Goal: Information Seeking & Learning: Understand process/instructions

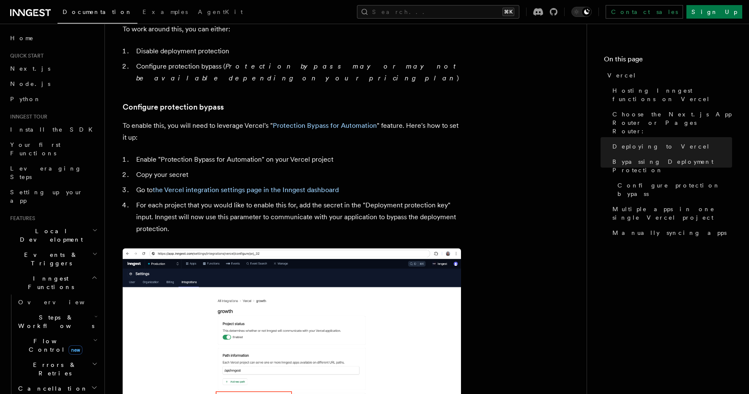
scroll to position [764, 0]
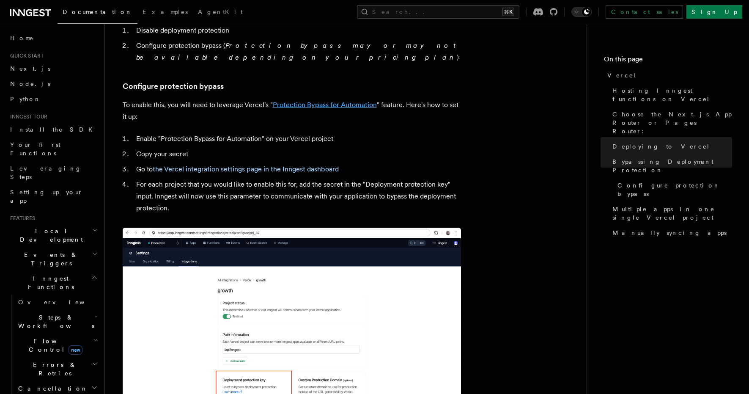
click at [322, 101] on link "Protection Bypass for Automation" at bounding box center [325, 105] width 104 height 8
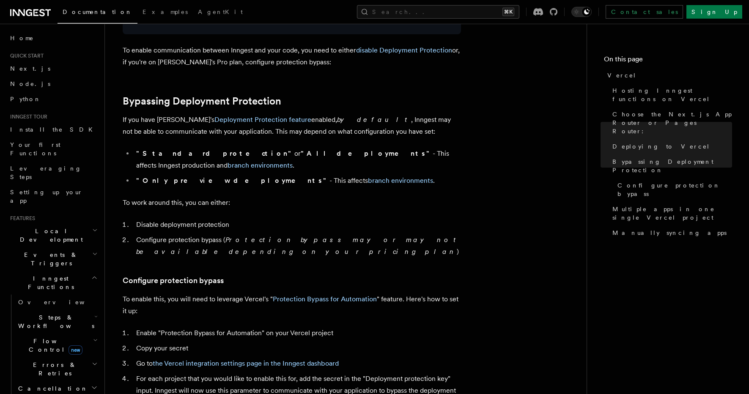
scroll to position [578, 0]
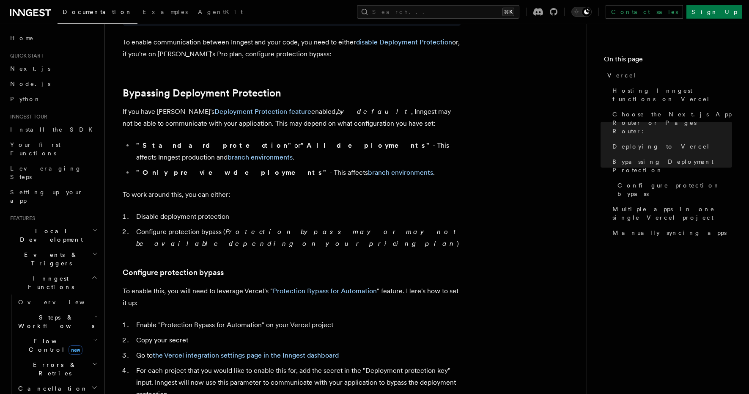
click at [231, 211] on li "Disable deployment protection" at bounding box center [297, 217] width 327 height 12
click at [249, 228] on em "Protection bypass may or may not be available depending on your pricing plan" at bounding box center [298, 238] width 324 height 20
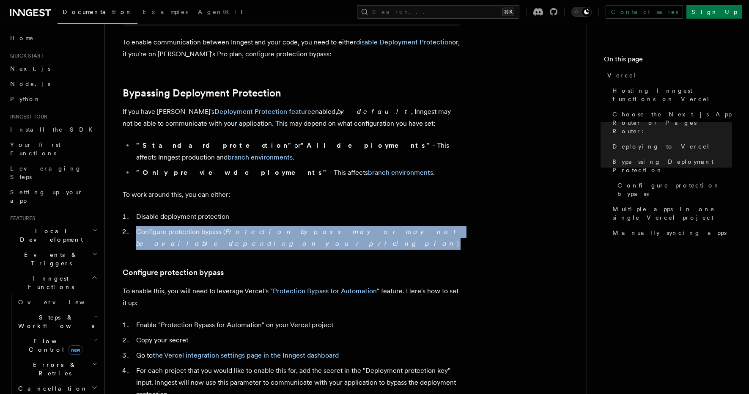
click at [249, 228] on em "Protection bypass may or may not be available depending on your pricing plan" at bounding box center [298, 238] width 324 height 20
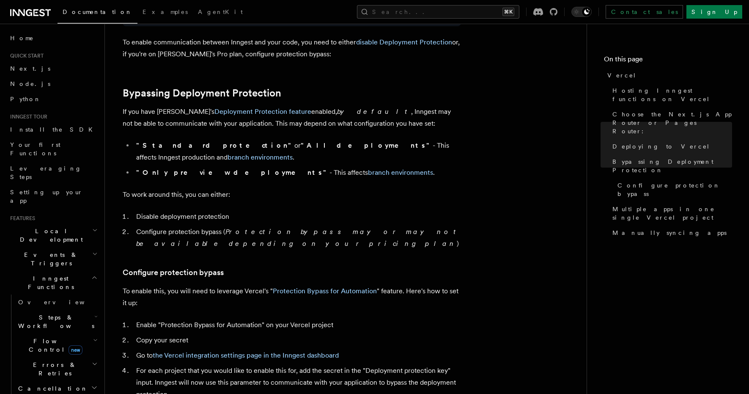
click at [293, 266] on h3 "Configure protection bypass" at bounding box center [292, 272] width 338 height 12
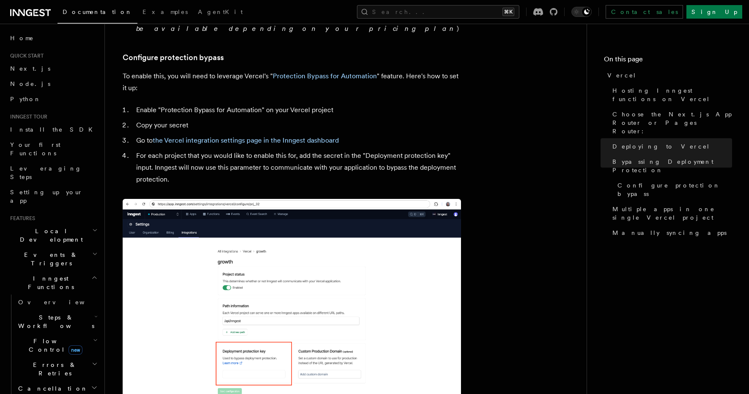
scroll to position [794, 0]
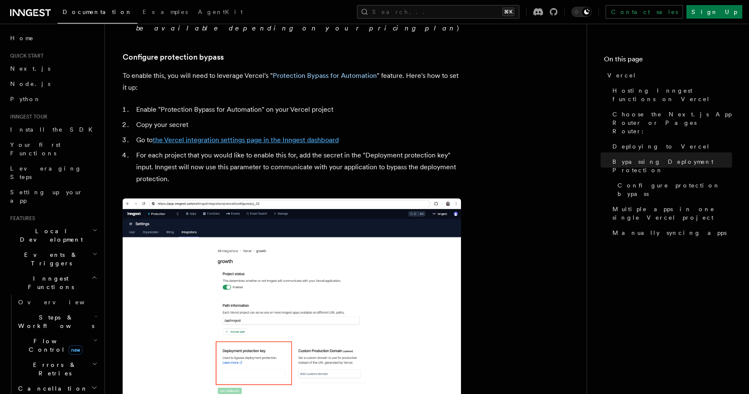
click at [313, 136] on link "the Vercel integration settings page in the Inngest dashboard" at bounding box center [246, 140] width 186 height 8
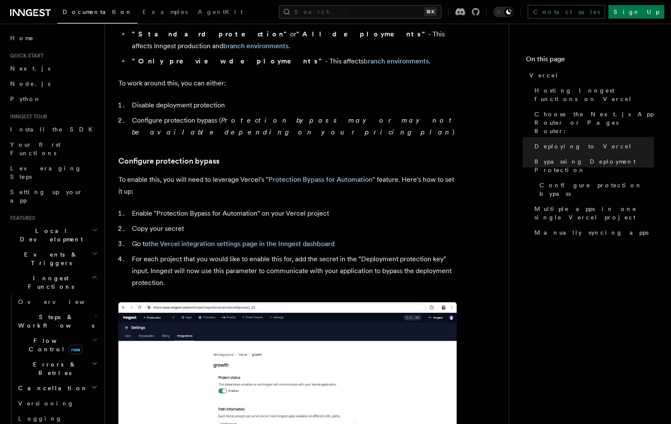
scroll to position [690, 0]
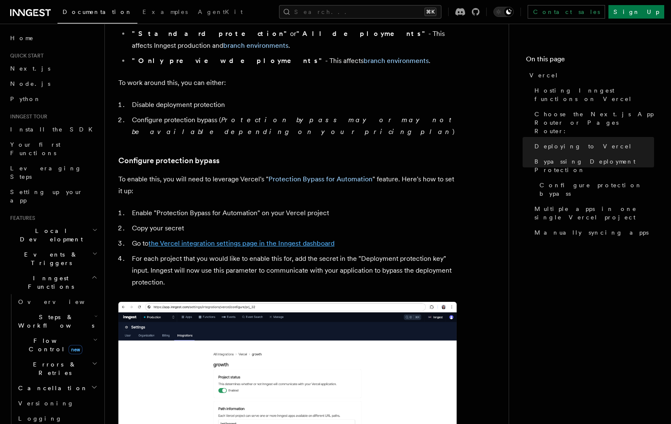
click at [252, 239] on link "the Vercel integration settings page in the Inngest dashboard" at bounding box center [241, 243] width 186 height 8
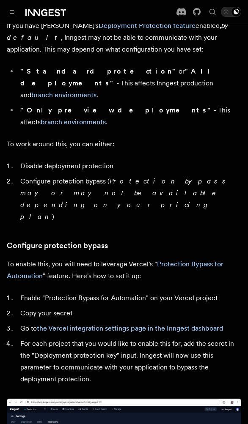
scroll to position [675, 0]
